Goal: Book appointment/travel/reservation

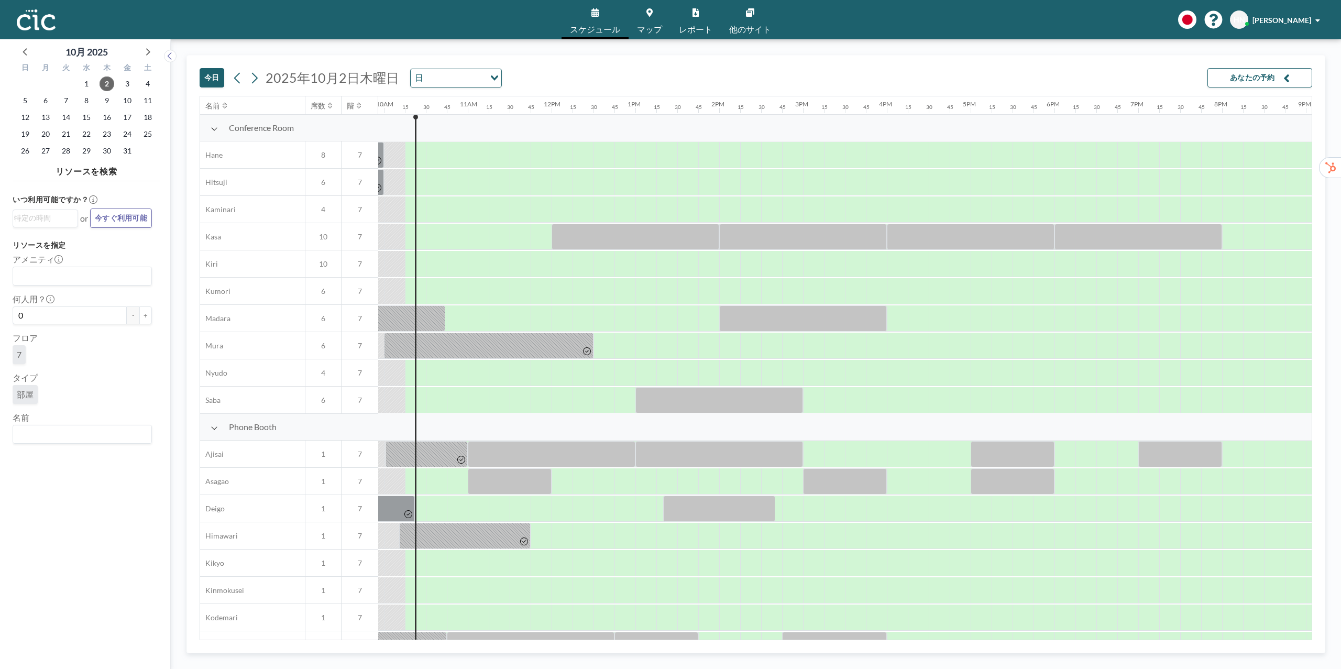
scroll to position [0, 838]
click at [752, 27] on span "他のサイト" at bounding box center [750, 29] width 42 height 8
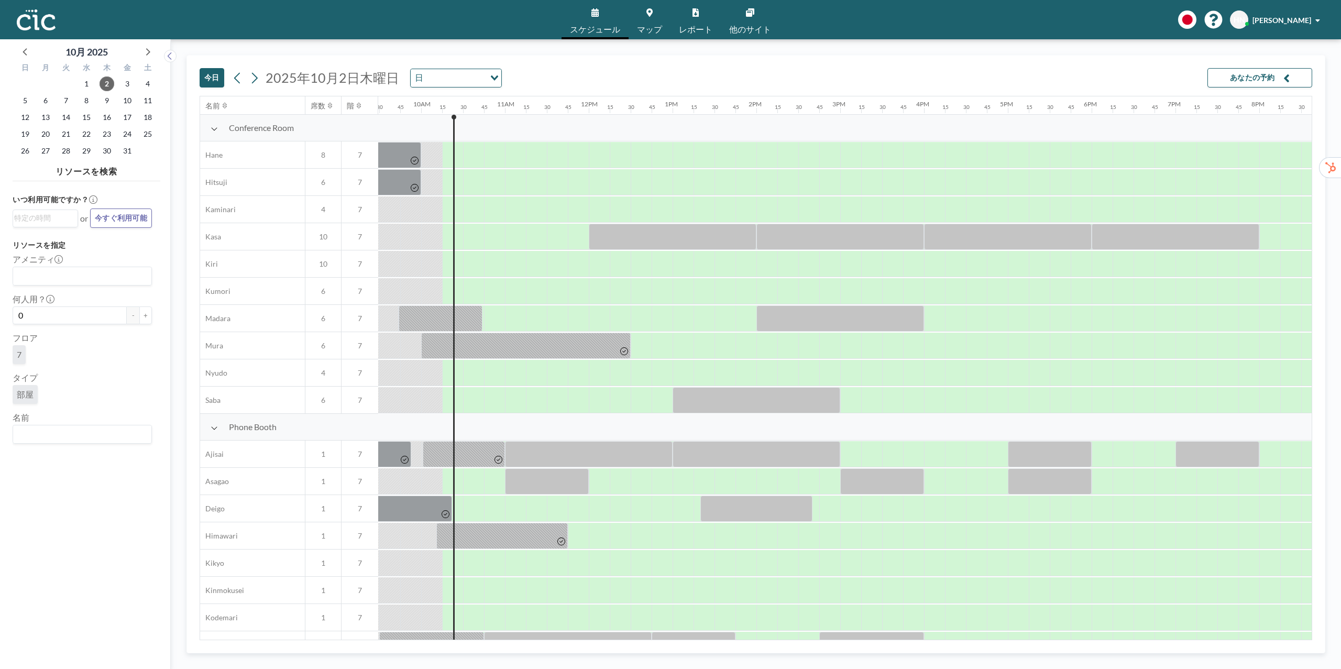
scroll to position [0, 838]
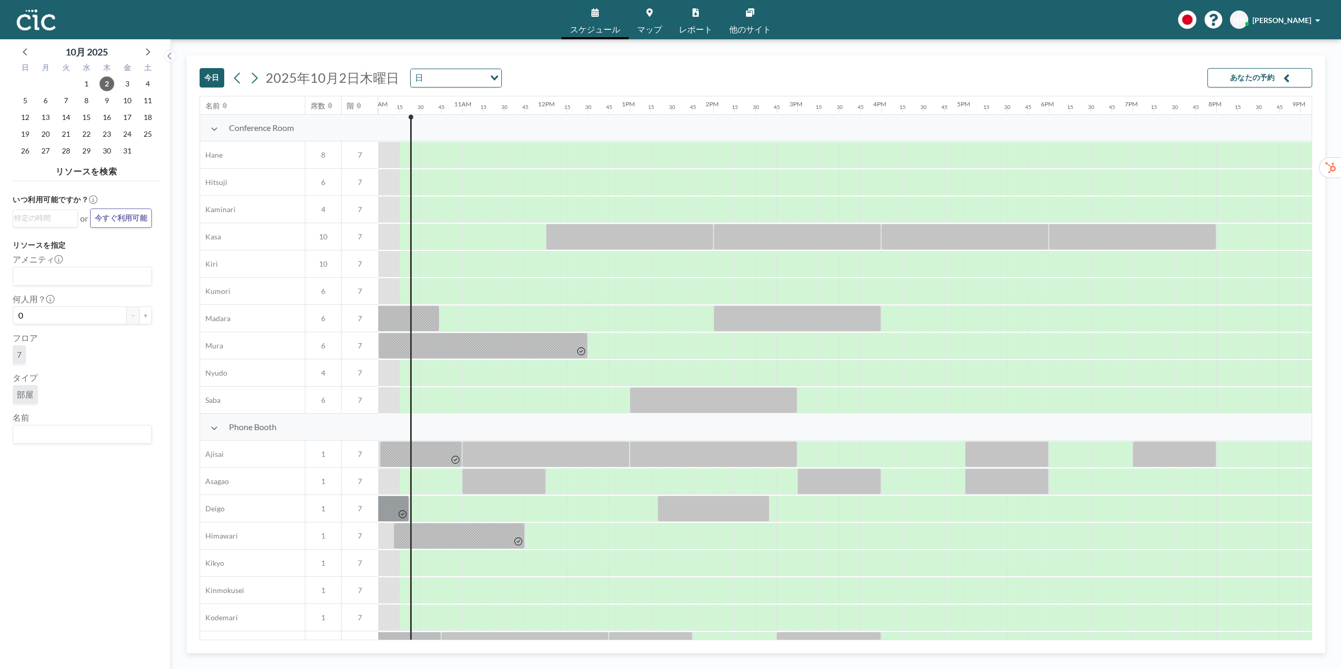
click at [607, 87] on div "[DATE] [DATE] 日 Loading... あなたの予約" at bounding box center [756, 76] width 1112 height 40
click at [1321, 418] on div "[DATE] [DATE] 日 Loading... あなたの予約 名前 席数 階 12AM 15 30 45 1AM 15 30 45 2AM 15 30 …" at bounding box center [755, 354] width 1139 height 598
click at [71, 493] on div "いつ利用可能ですか？ Loading... or 今すぐ利用可能 リソースを指定 アメニティ Loading... 何人用？ 0 - + フロア 7 タイプ …" at bounding box center [87, 416] width 148 height 462
click at [1315, 467] on div "[DATE] [DATE] 日 Loading... あなたの予約 名前 席数 階 12AM 15 30 45 1AM 15 30 45 2AM 15 30 …" at bounding box center [755, 354] width 1139 height 598
click at [147, 51] on icon at bounding box center [147, 52] width 14 height 14
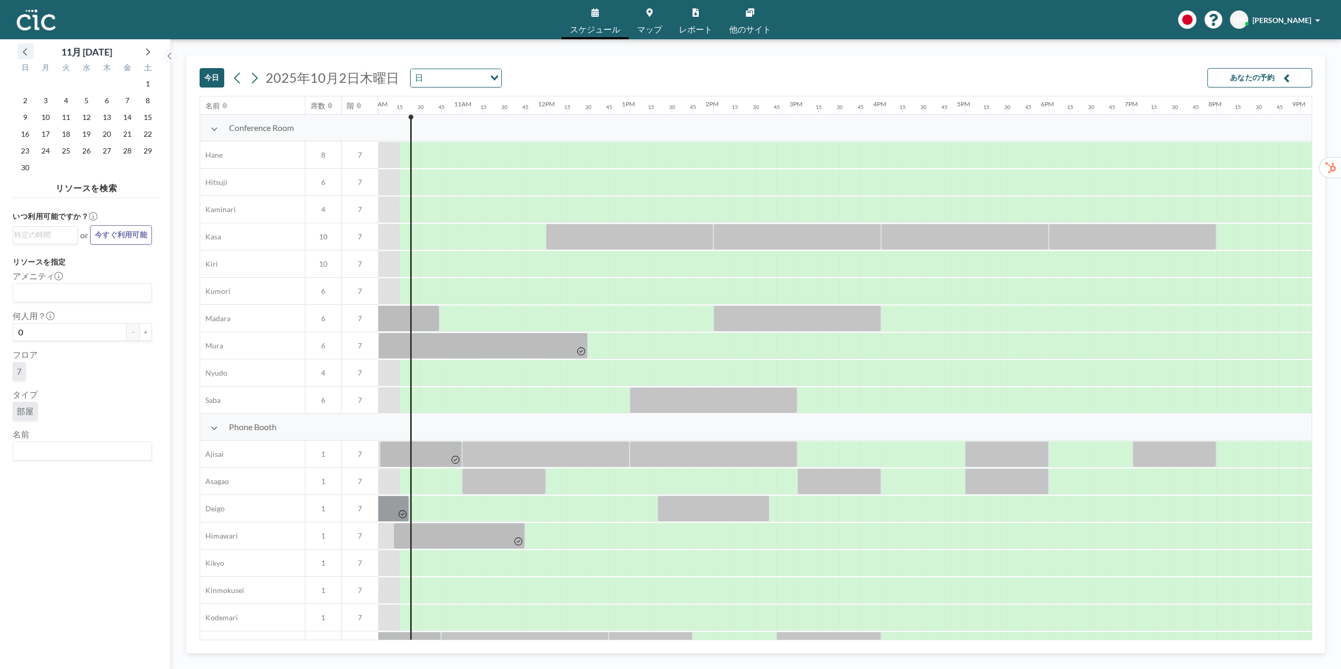
click at [31, 51] on icon at bounding box center [26, 52] width 14 height 14
click at [46, 102] on span "6" at bounding box center [45, 100] width 15 height 15
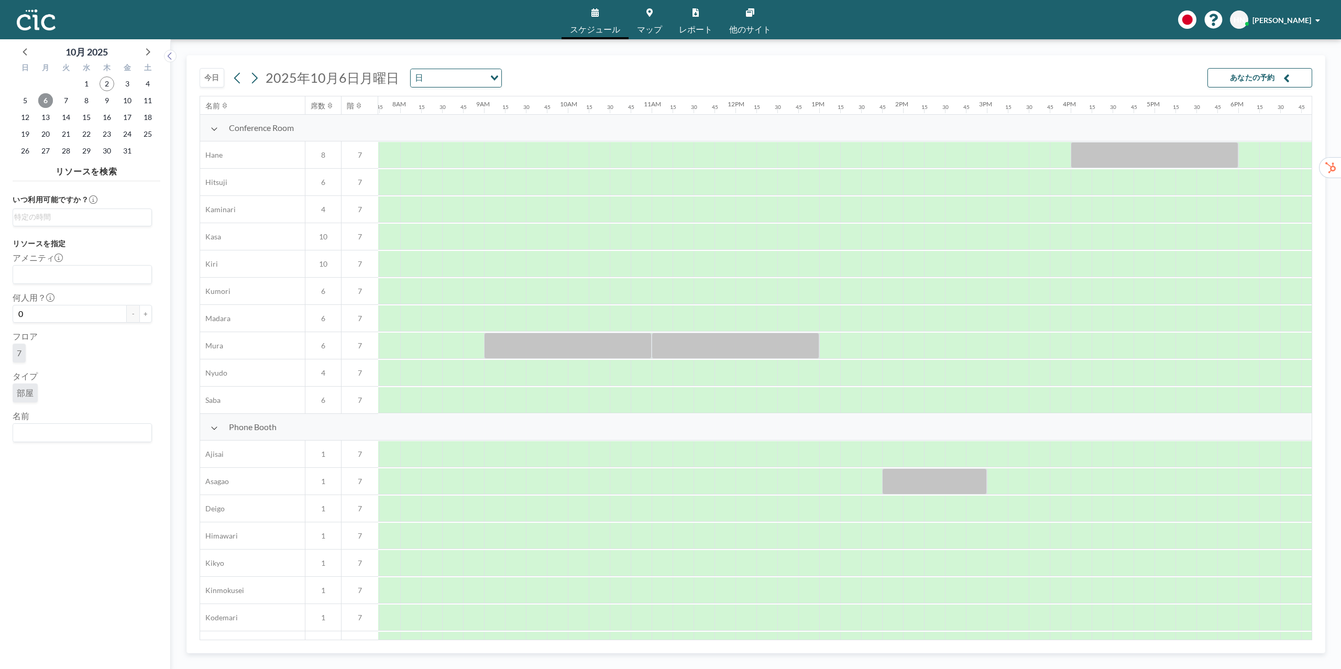
scroll to position [0, 649]
click at [1005, 64] on div "[DATE] [DATE] 日 Loading... あなたの予約" at bounding box center [756, 76] width 1112 height 40
click at [1320, 429] on div "[DATE] [DATE] 日 Loading... あなたの予約 名前 席数 階 12AM 15 30 45 1AM 15 30 45 2AM 15 30 …" at bounding box center [755, 354] width 1139 height 598
click at [1318, 399] on div "[DATE] [DATE] 日 Loading... あなたの予約 名前 席数 階 12AM 15 30 45 1AM 15 30 45 2AM 15 30 …" at bounding box center [755, 354] width 1139 height 598
click at [1189, 599] on div at bounding box center [1184, 590] width 21 height 26
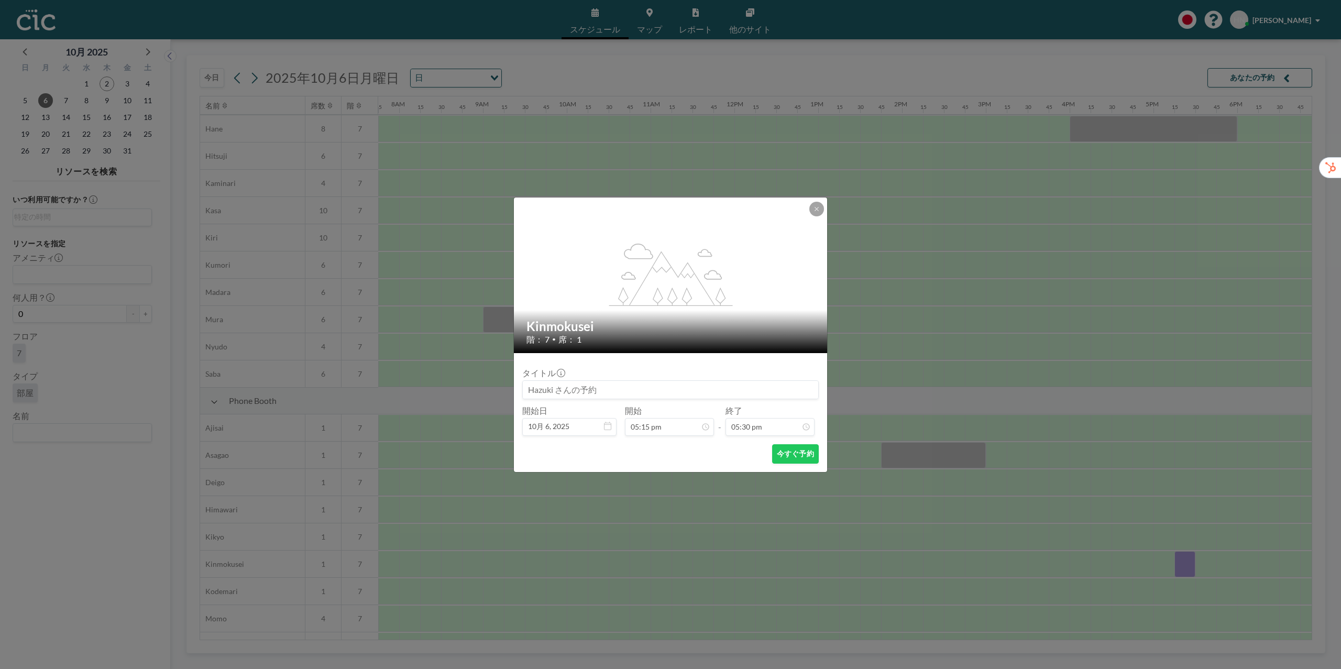
scroll to position [28, 649]
click at [818, 210] on icon at bounding box center [816, 209] width 6 height 6
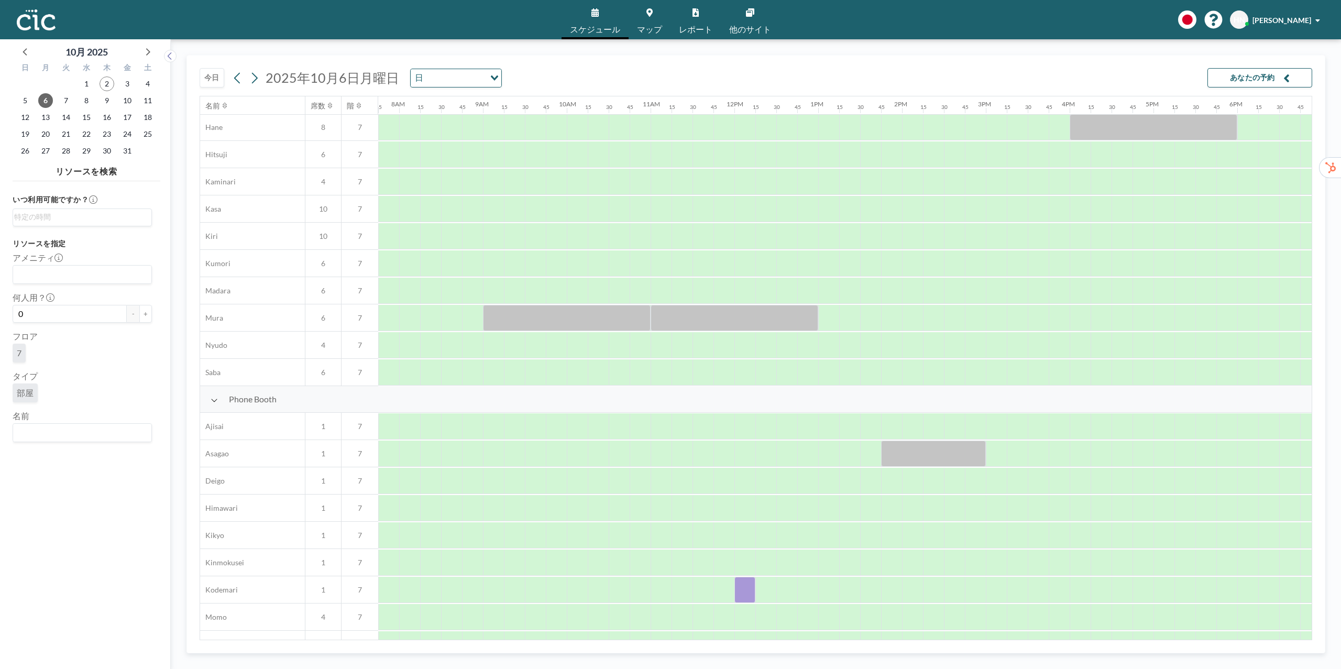
scroll to position [456, 649]
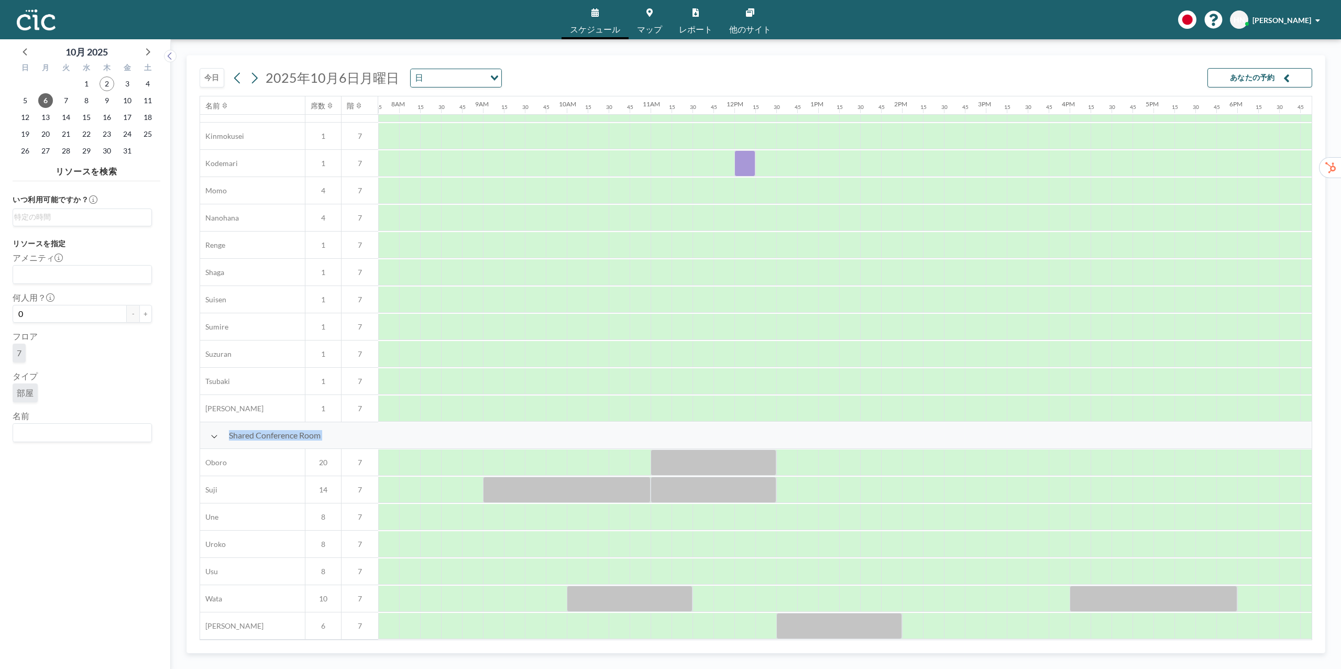
click at [753, 668] on html "スケジュール マップ レポート 他のサイト English Polski 日本語 Españ[PERSON_NAME] 10月 [DATE] 日 月 火 [P…" at bounding box center [670, 334] width 1341 height 669
click at [192, 415] on div "[DATE] [DATE] 日 Loading... あなたの予約 名前 席数 階 12AM 15 30 45 1AM 15 30 45 2AM 15 30 …" at bounding box center [755, 354] width 1139 height 598
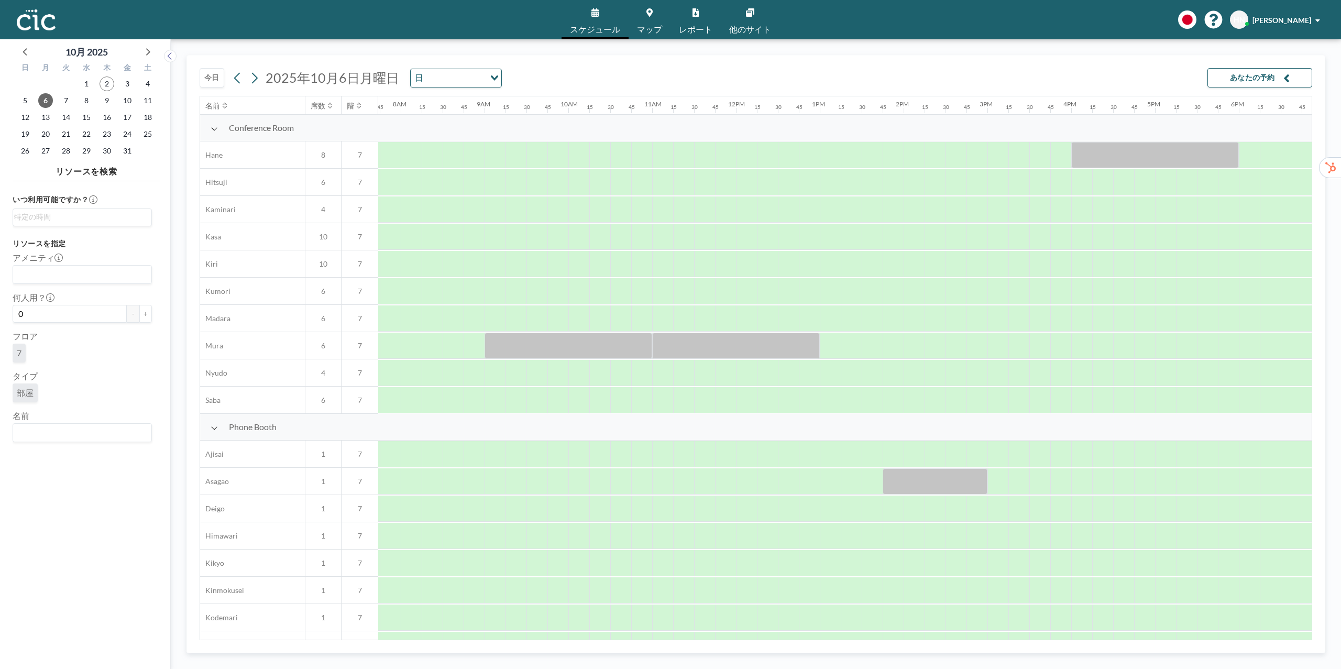
scroll to position [0, 649]
